Goal: Communication & Community: Connect with others

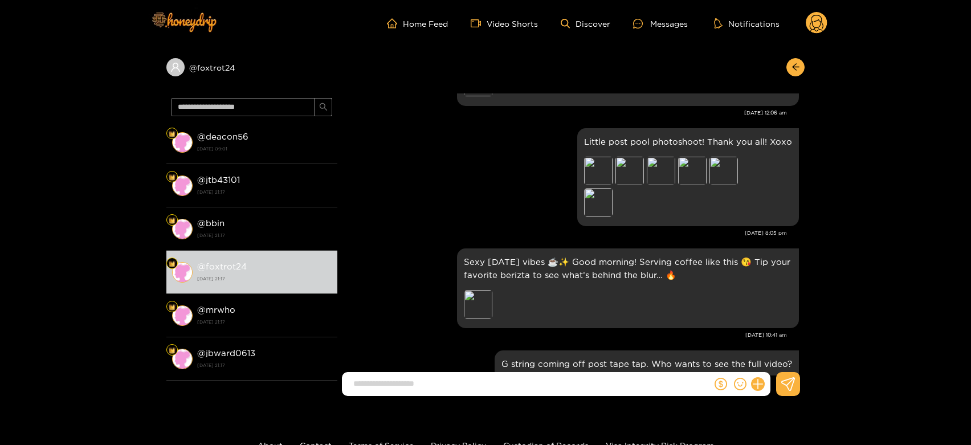
scroll to position [2002, 0]
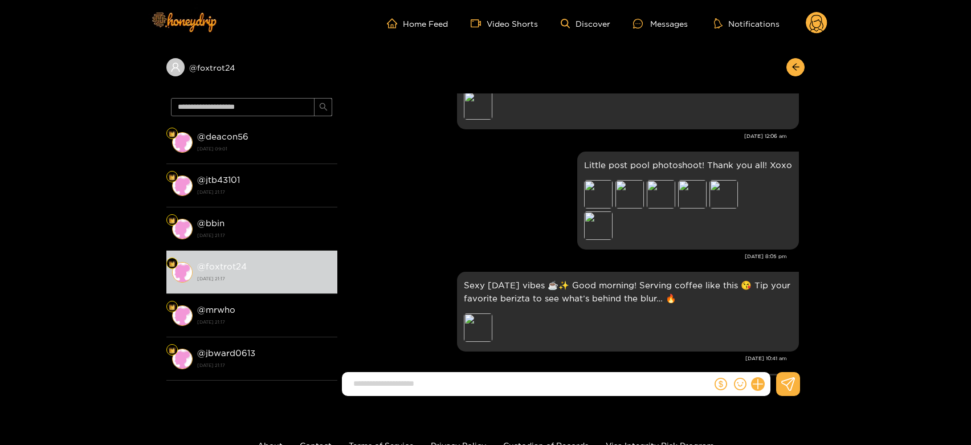
click at [820, 13] on circle at bounding box center [817, 23] width 22 height 22
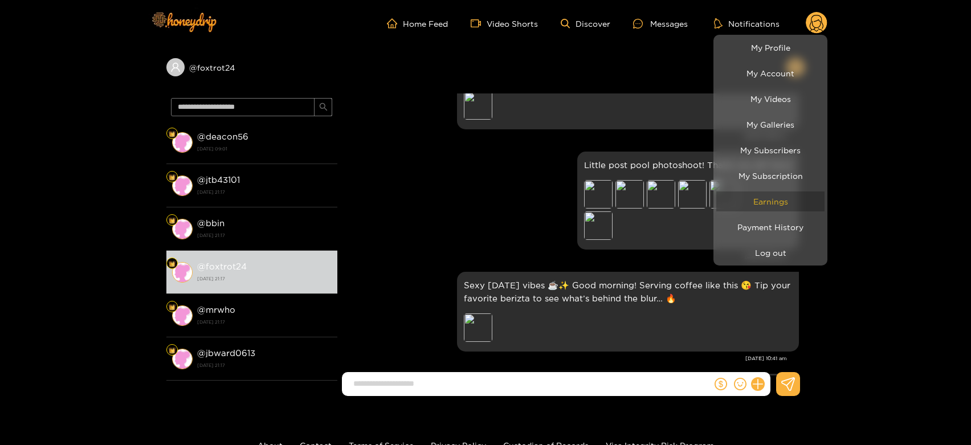
click at [775, 196] on link "Earnings" at bounding box center [770, 201] width 108 height 20
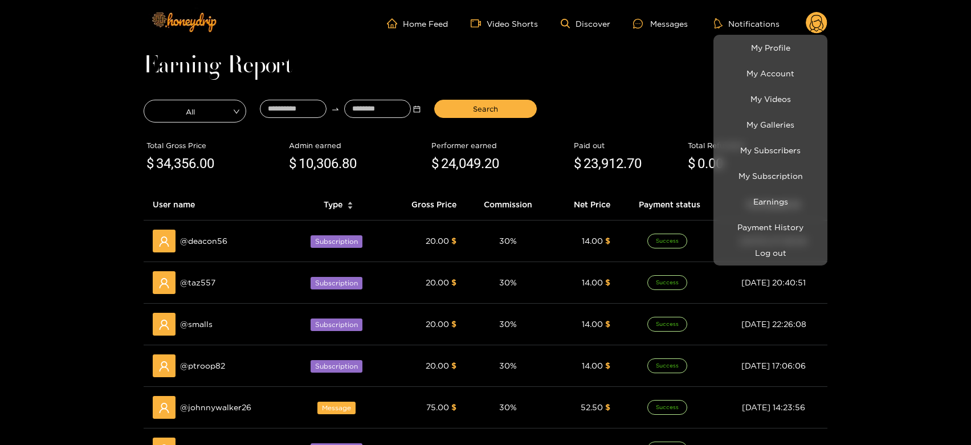
click at [219, 402] on div at bounding box center [485, 222] width 971 height 445
click at [219, 402] on span "@ johnnywalker26" at bounding box center [215, 407] width 71 height 13
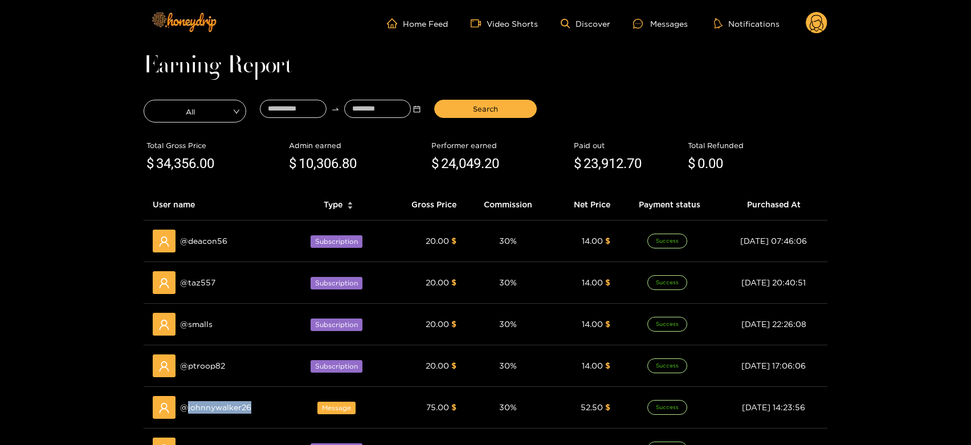
copy span "johnnywalker26"
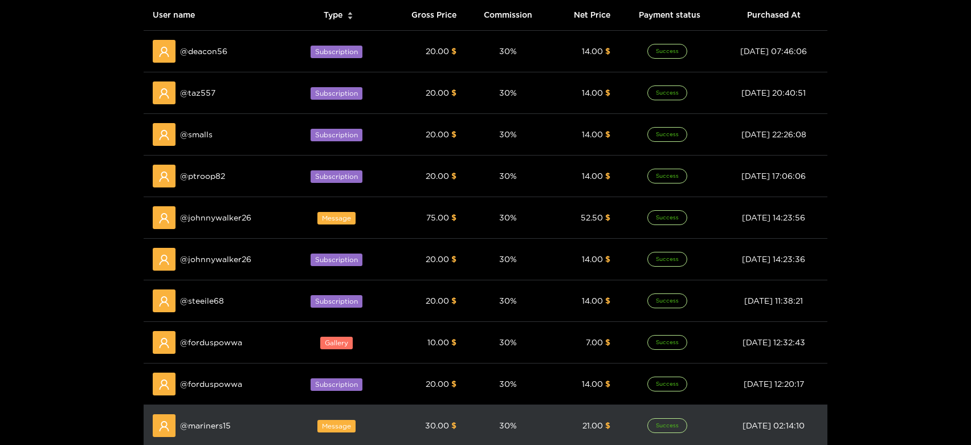
click at [205, 418] on div "@ mariners15" at bounding box center [217, 425] width 129 height 23
copy span "mariners15"
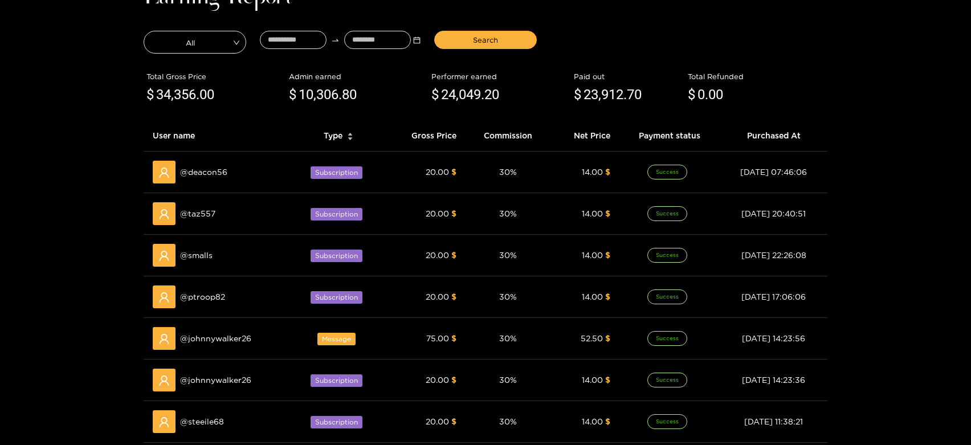
scroll to position [0, 0]
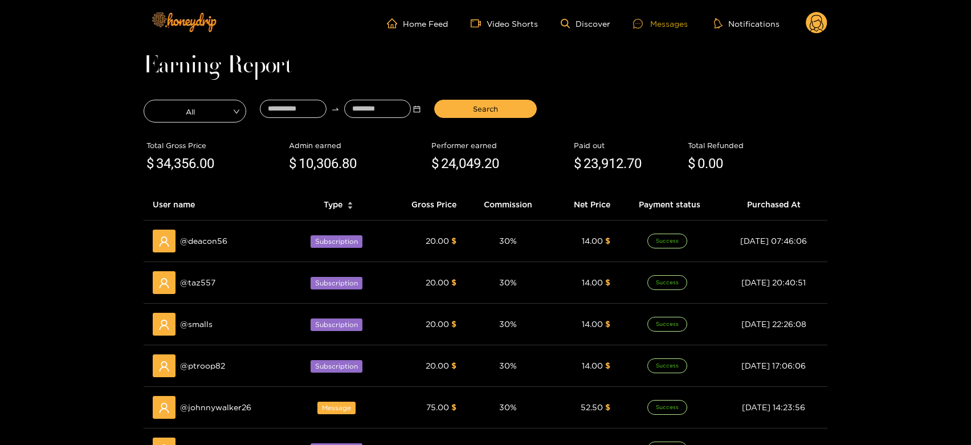
click at [653, 17] on div "Messages" at bounding box center [660, 23] width 55 height 13
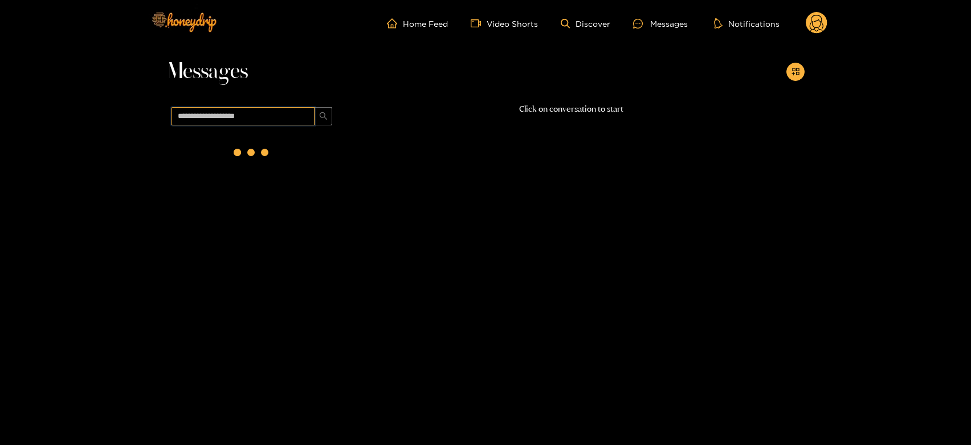
click at [251, 108] on input "text" at bounding box center [243, 116] width 144 height 18
paste input "**********"
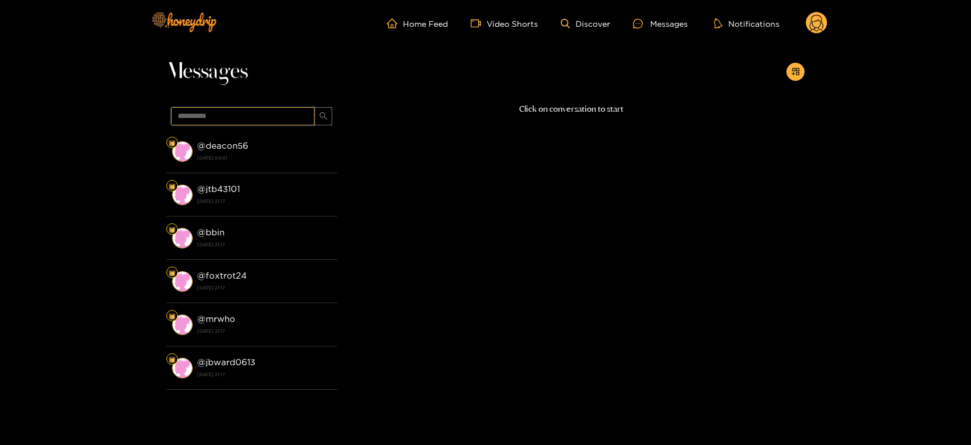
type input "**********"
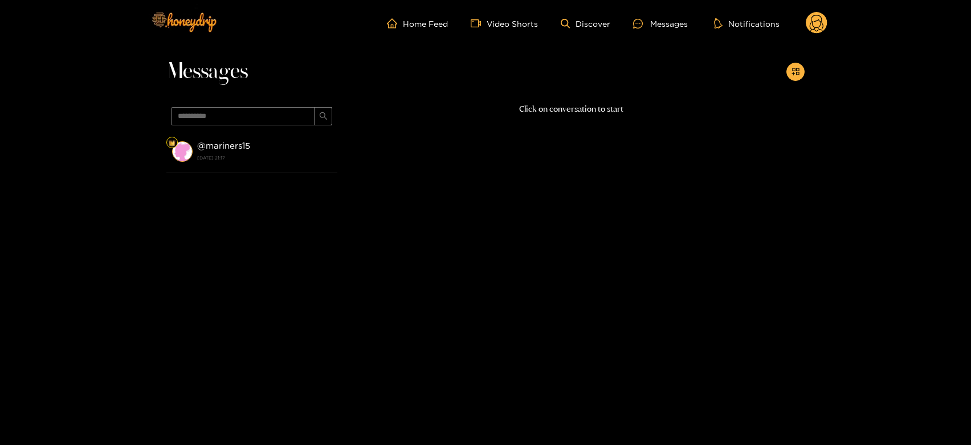
click at [241, 144] on strong "@ mariners15" at bounding box center [223, 146] width 53 height 10
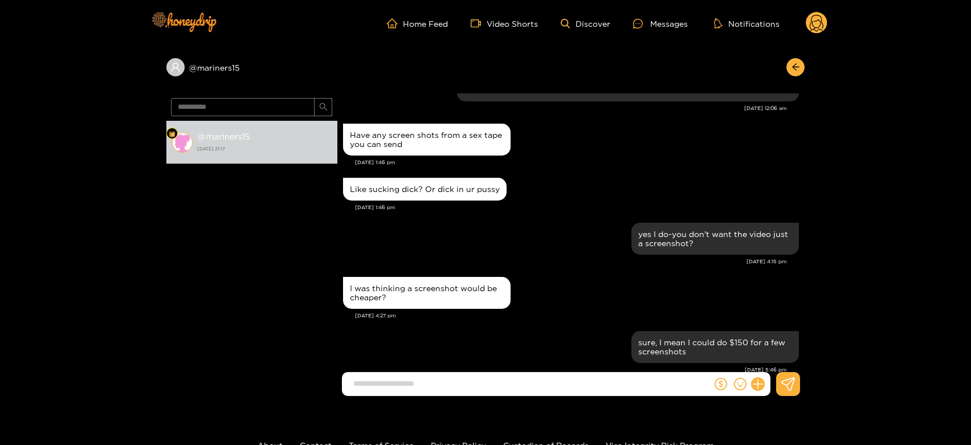
scroll to position [1220, 0]
